Goal: Transaction & Acquisition: Purchase product/service

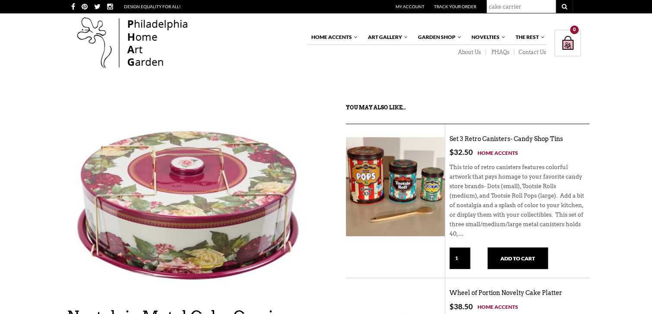
type input "cake carrier"
click at [556, 0] on button "submit" at bounding box center [564, 6] width 17 height 13
